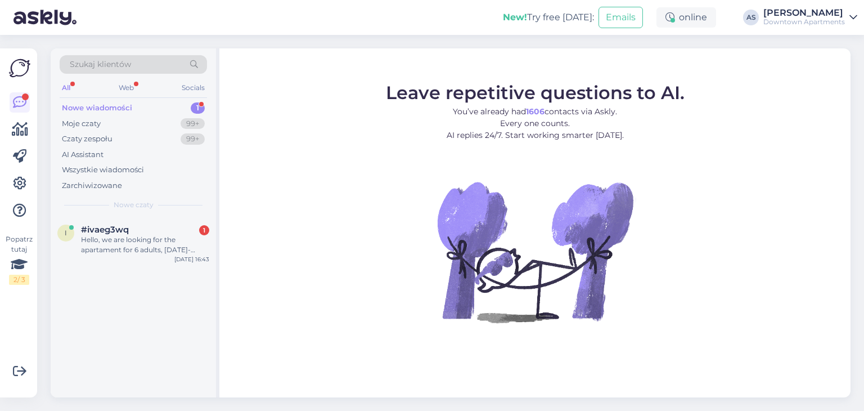
click at [95, 109] on div "Nowe wiadomości" at bounding box center [97, 107] width 70 height 11
click at [88, 126] on div "Moje czaty" at bounding box center [81, 123] width 39 height 11
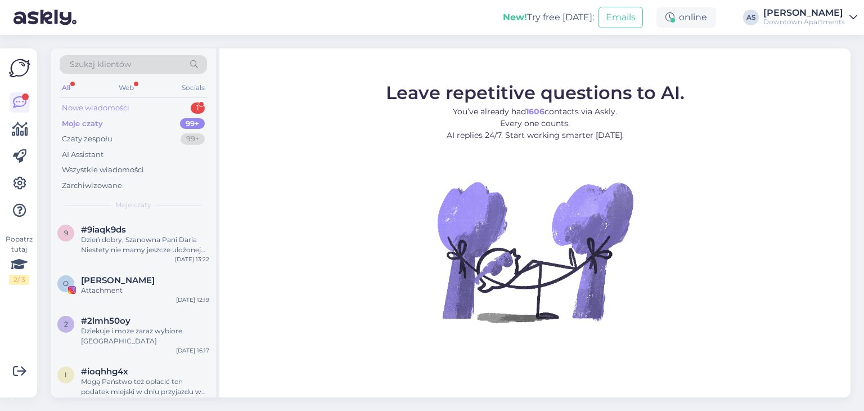
click at [90, 105] on div "Nowe wiadomości" at bounding box center [96, 107] width 68 height 11
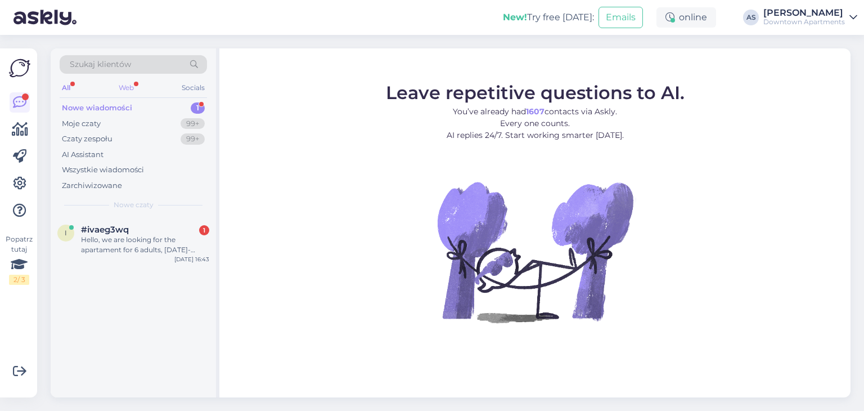
click at [124, 83] on div "Web" at bounding box center [126, 87] width 20 height 15
